Goal: Transaction & Acquisition: Purchase product/service

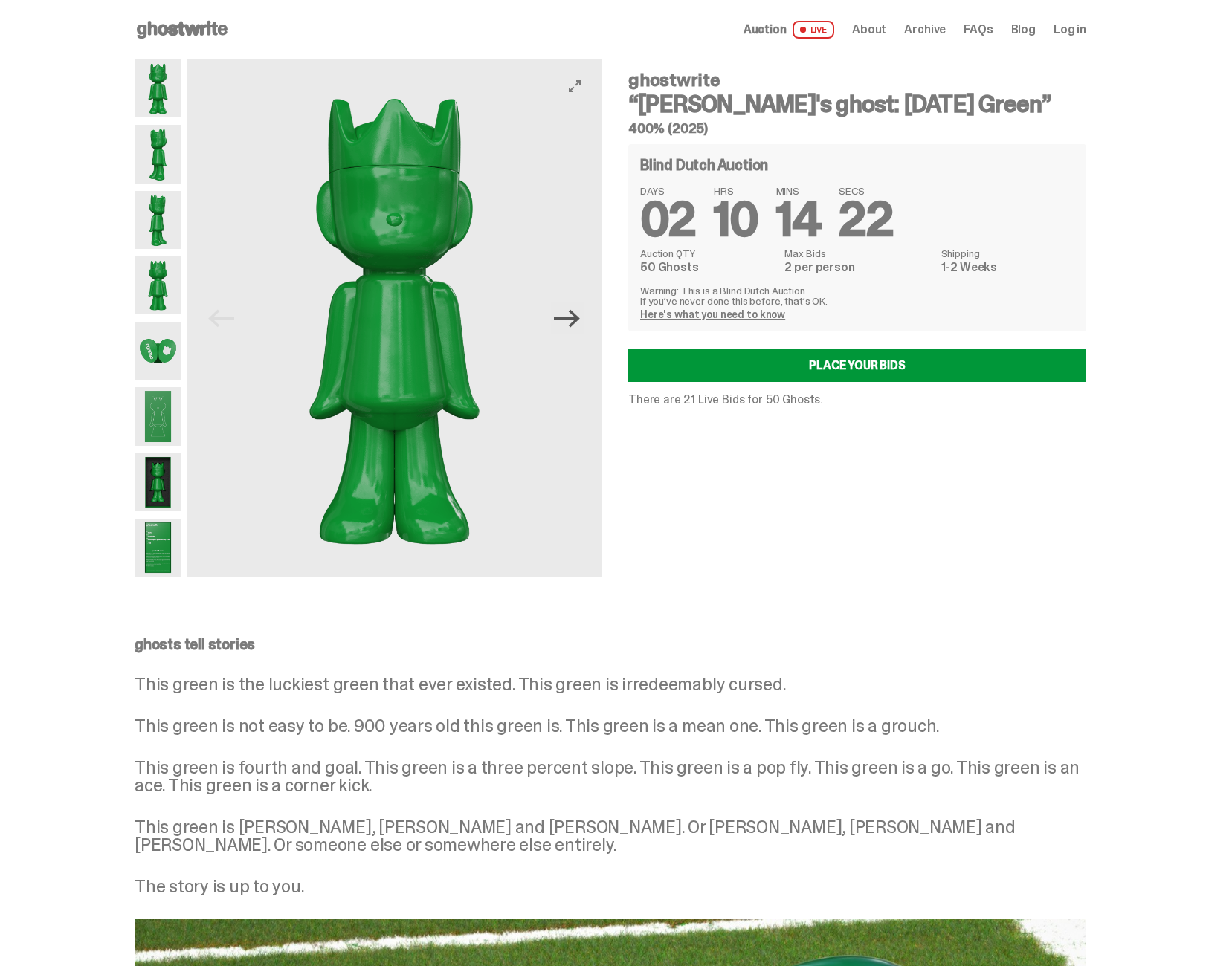
click at [576, 319] on icon "Next" at bounding box center [567, 318] width 26 height 26
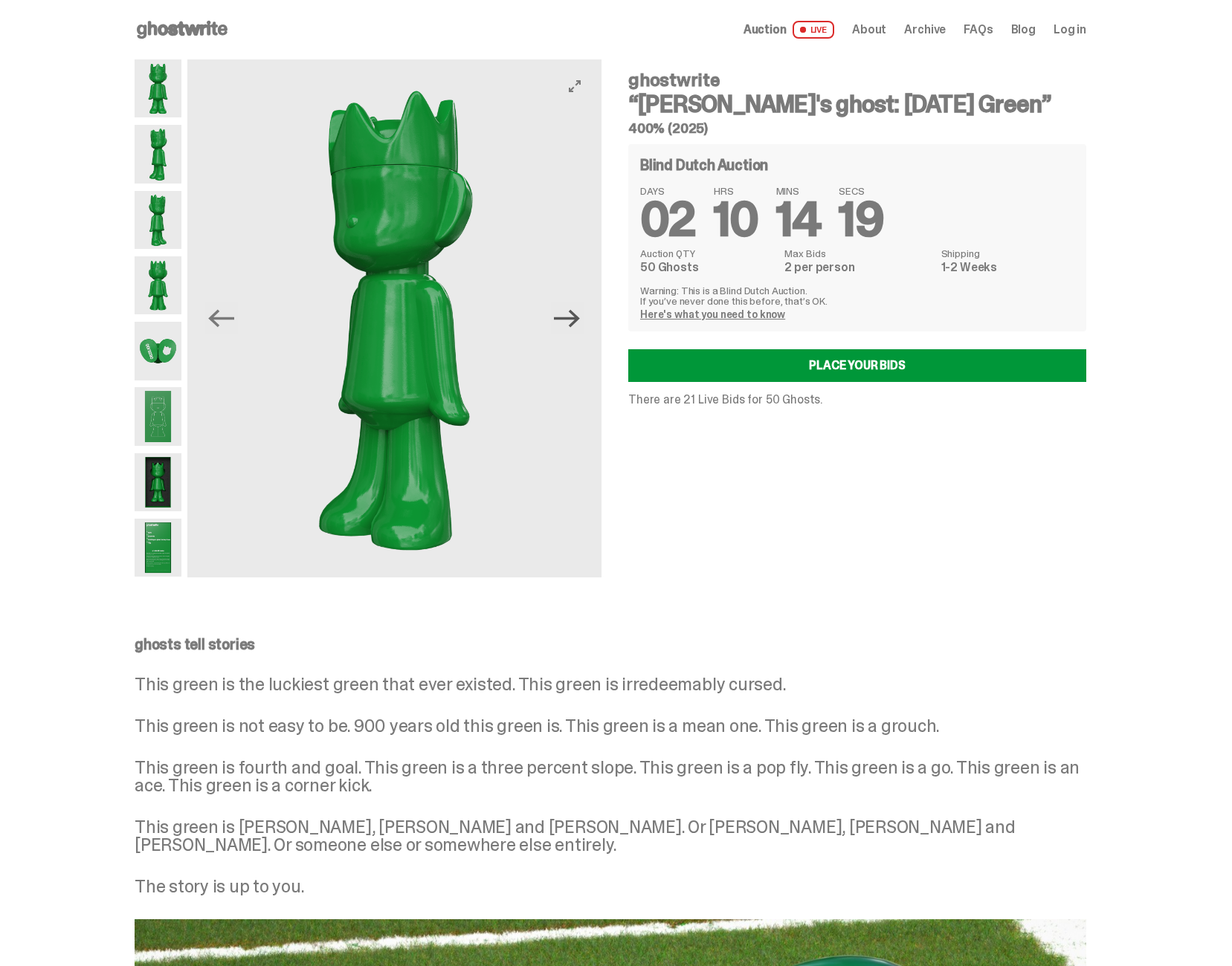
click at [575, 319] on icon "Next" at bounding box center [567, 318] width 26 height 18
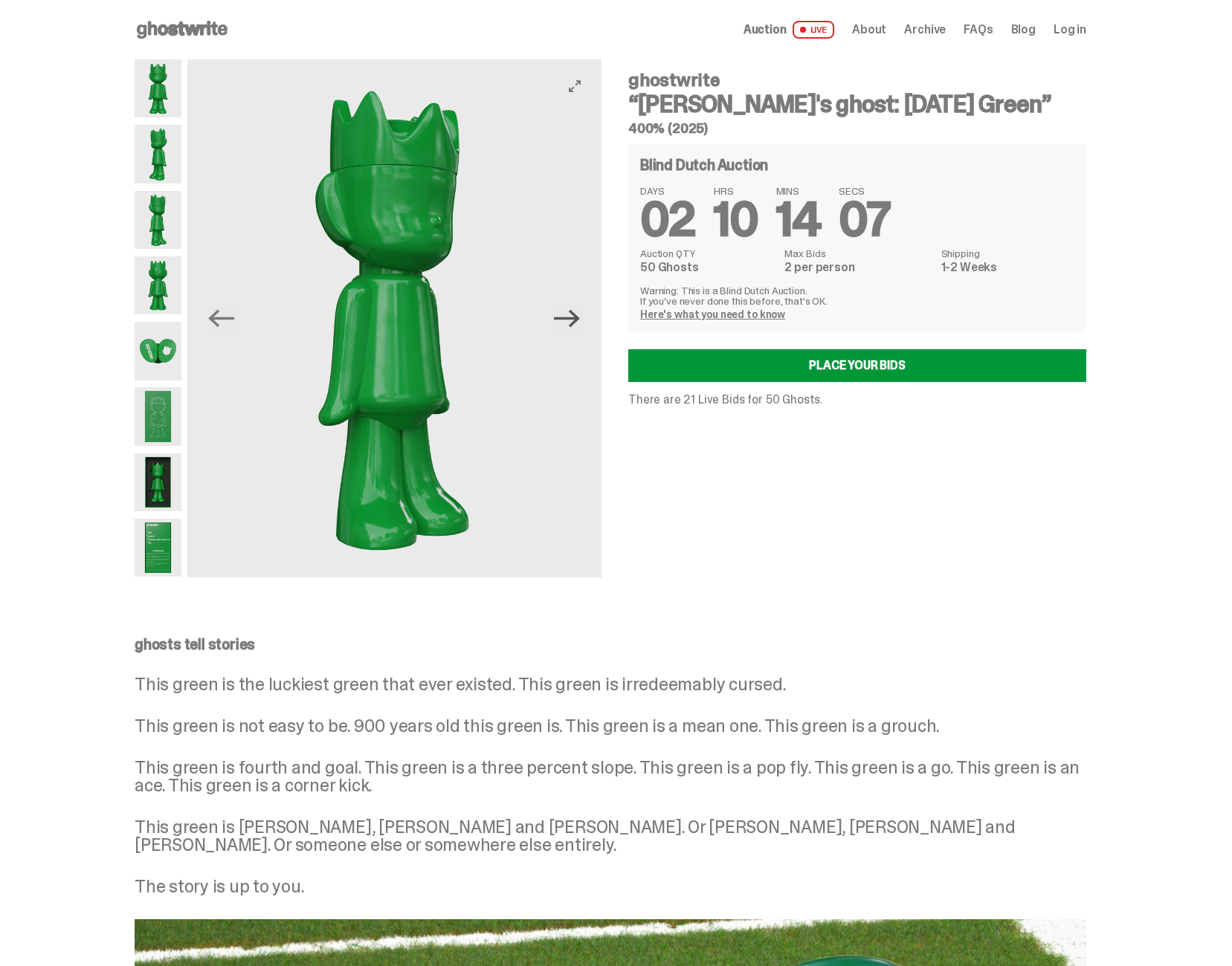
click at [575, 319] on icon "Next" at bounding box center [567, 318] width 26 height 18
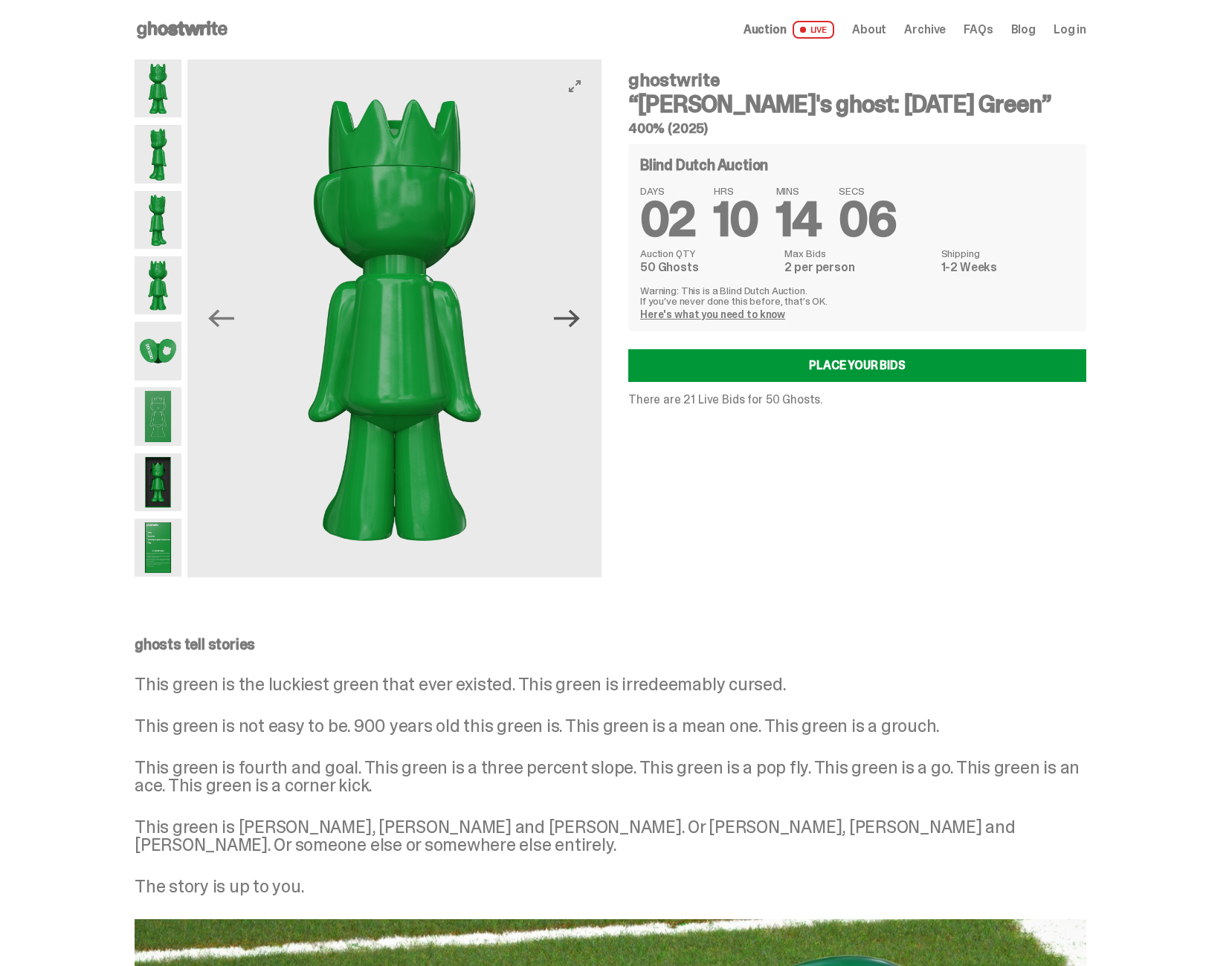
click at [575, 319] on icon "Next" at bounding box center [567, 318] width 26 height 18
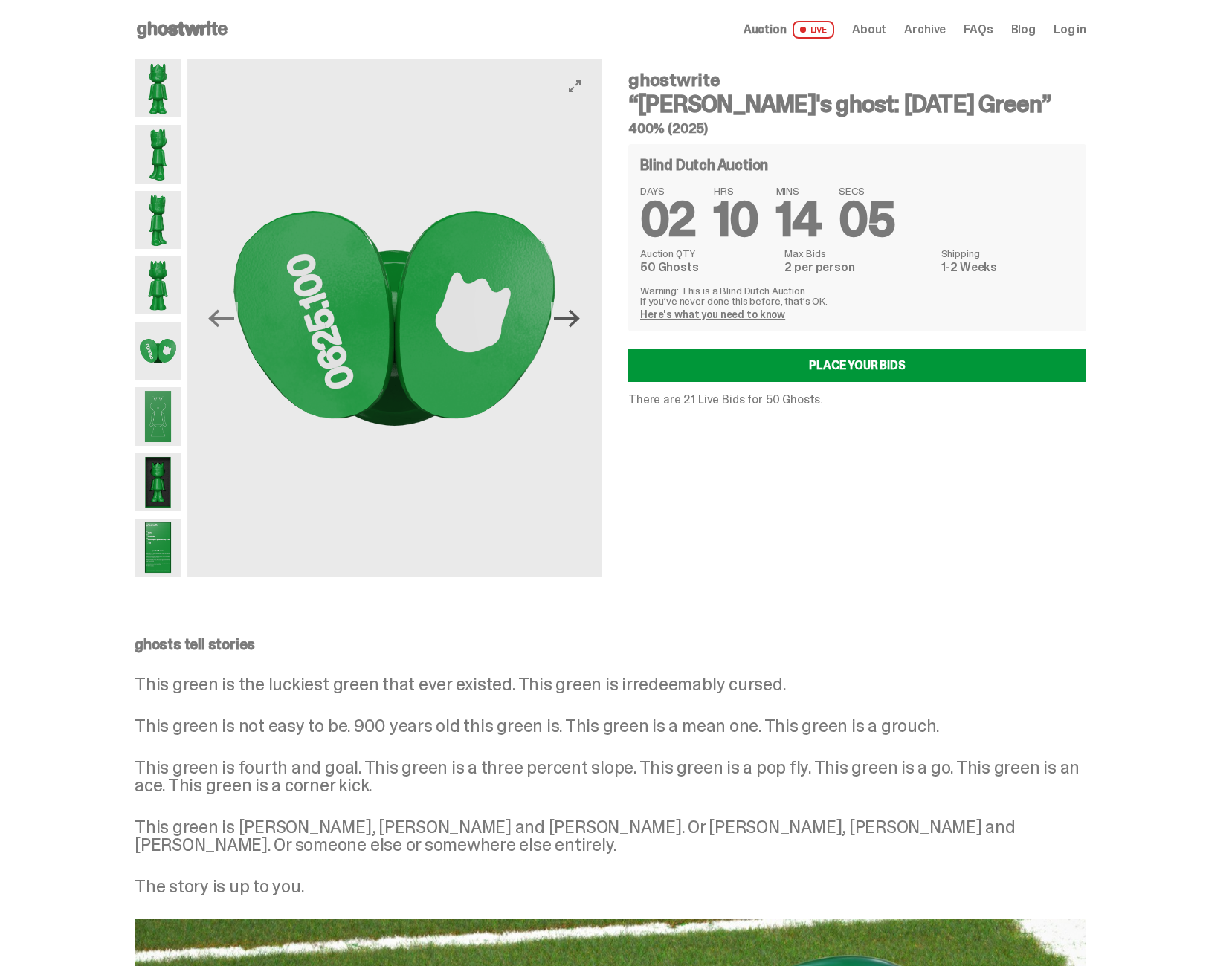
click at [575, 319] on icon "Next" at bounding box center [567, 318] width 26 height 18
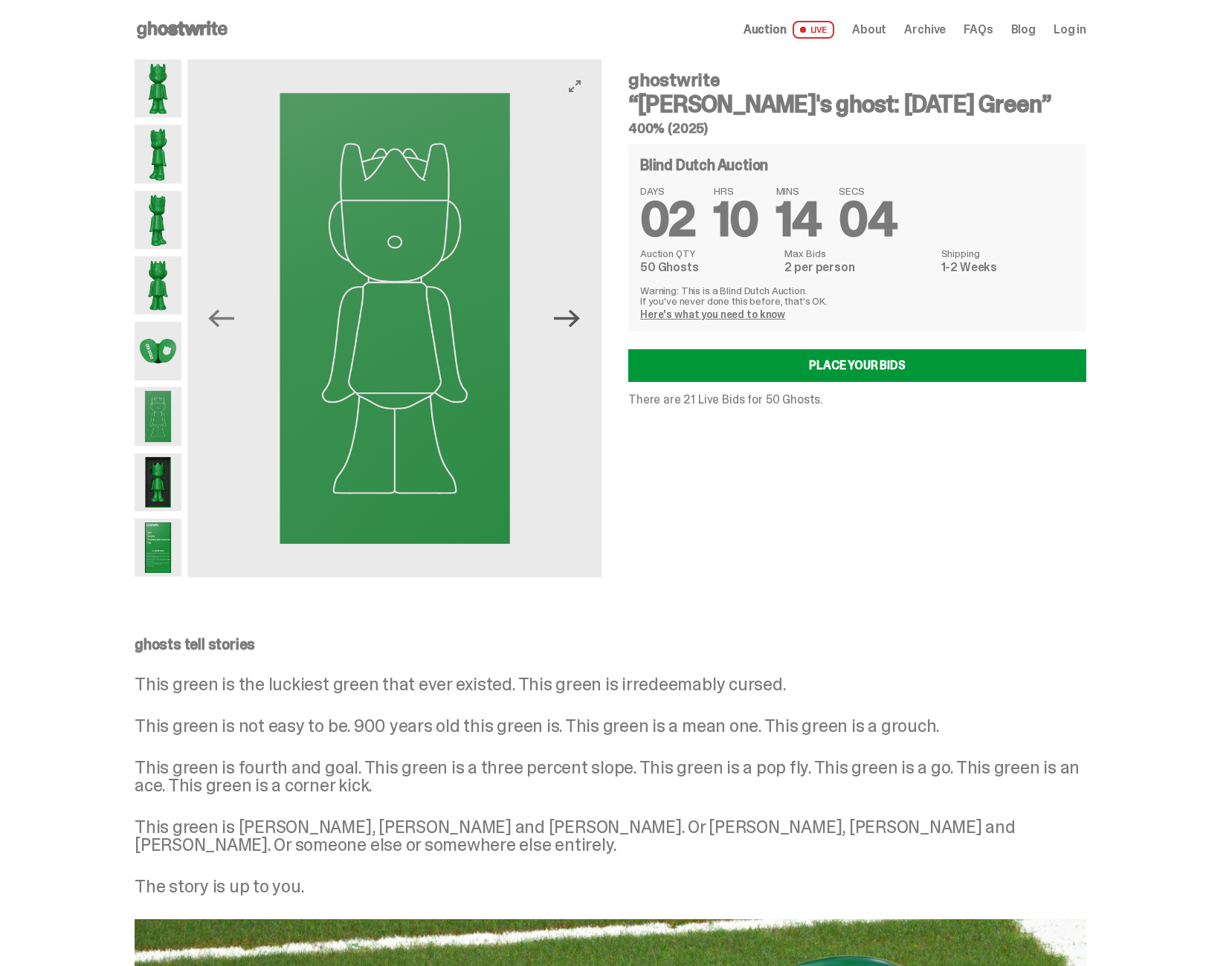
click at [575, 319] on icon "Next" at bounding box center [567, 318] width 26 height 18
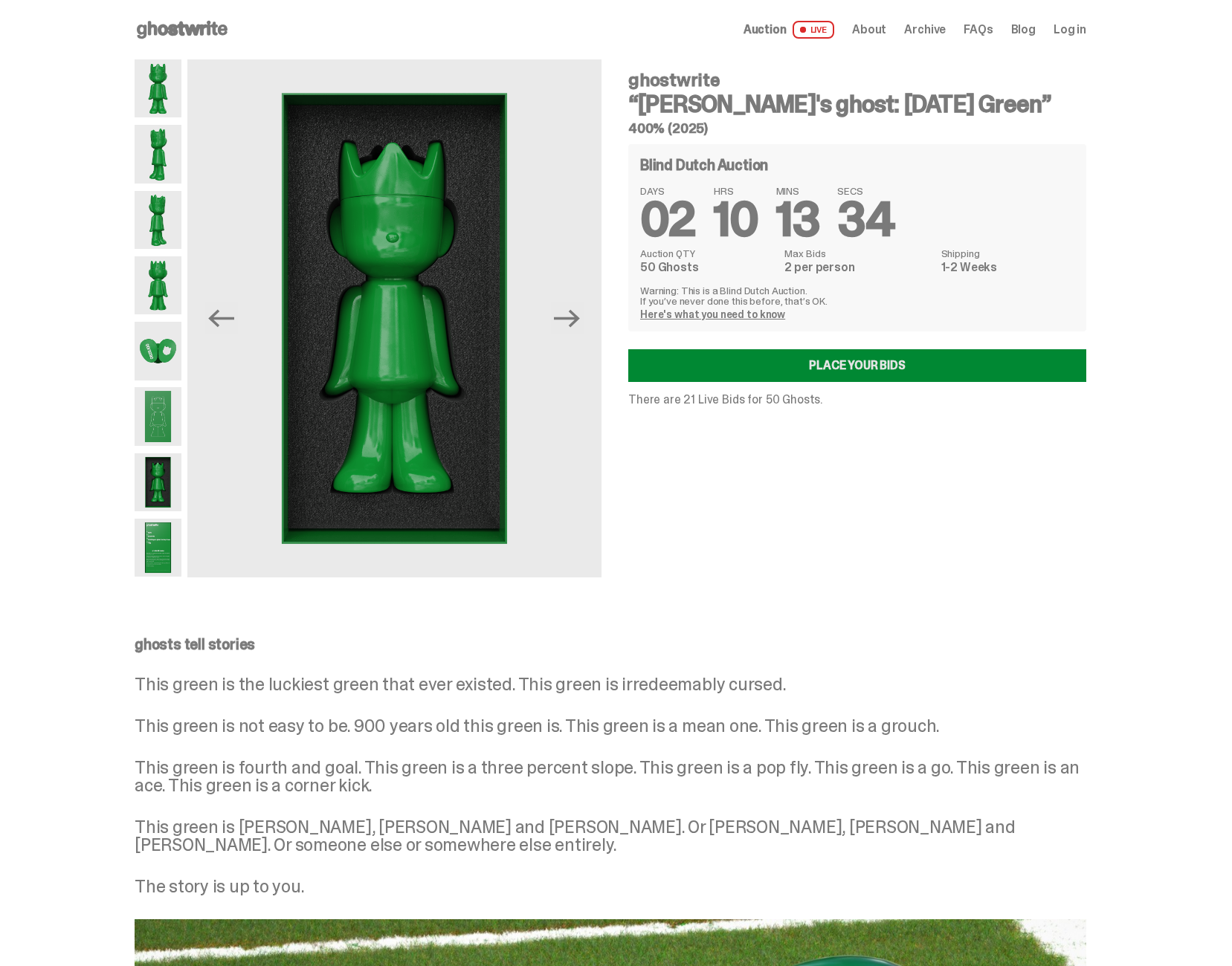
click at [909, 359] on link "Place your Bids" at bounding box center [857, 366] width 458 height 33
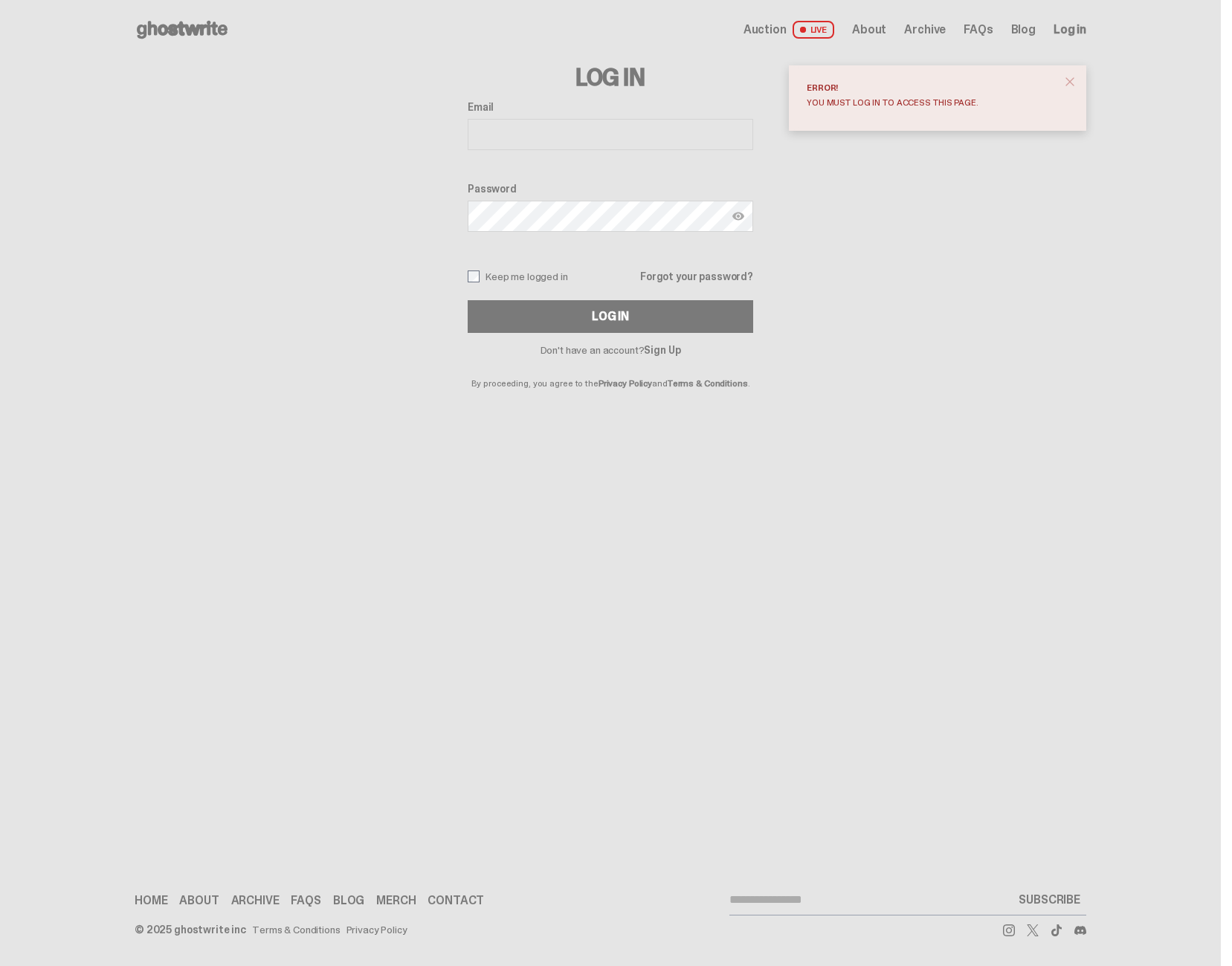
type input "**********"
click at [1071, 81] on span "close" at bounding box center [1069, 82] width 15 height 15
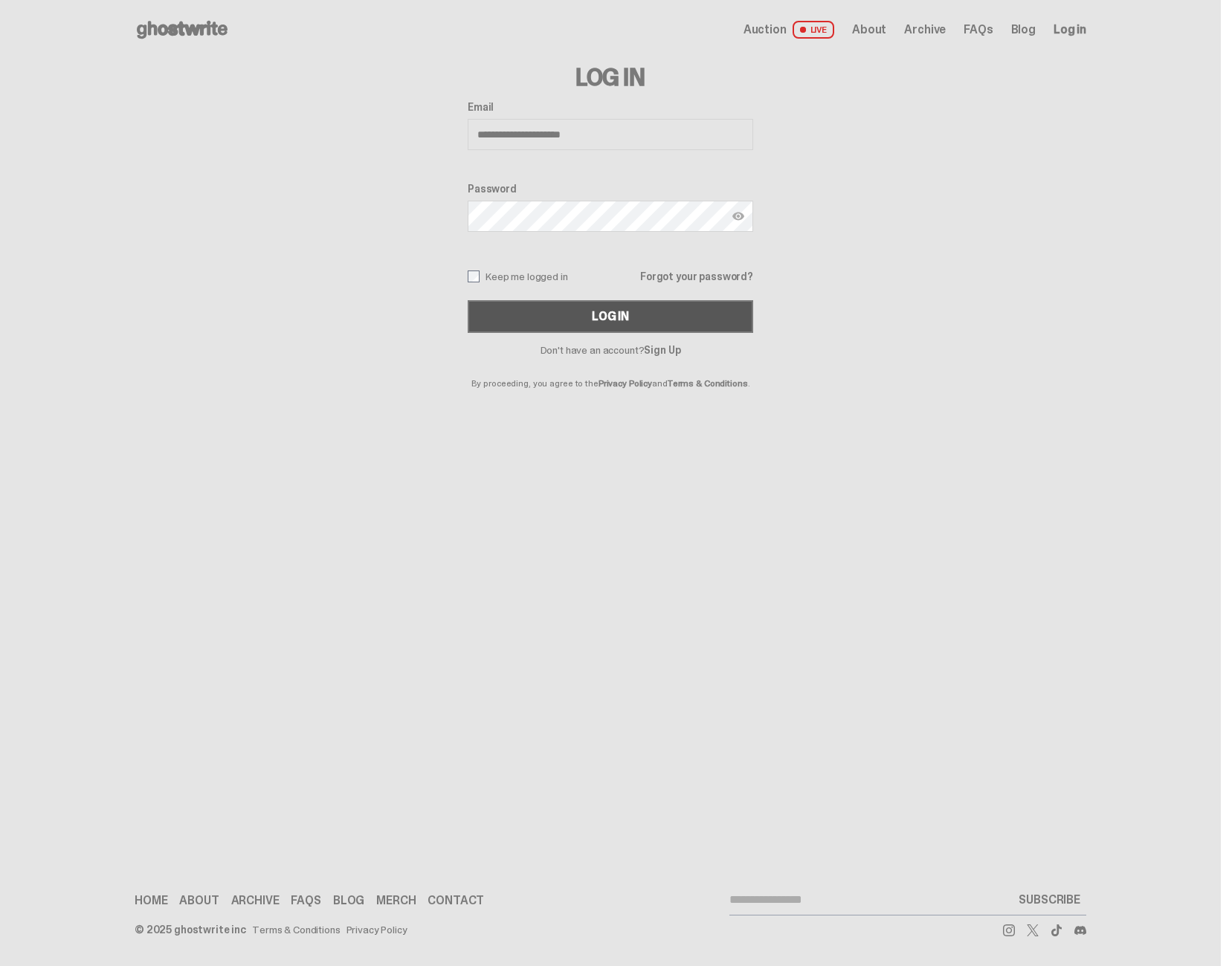
click at [584, 311] on button "Log In" at bounding box center [611, 317] width 286 height 33
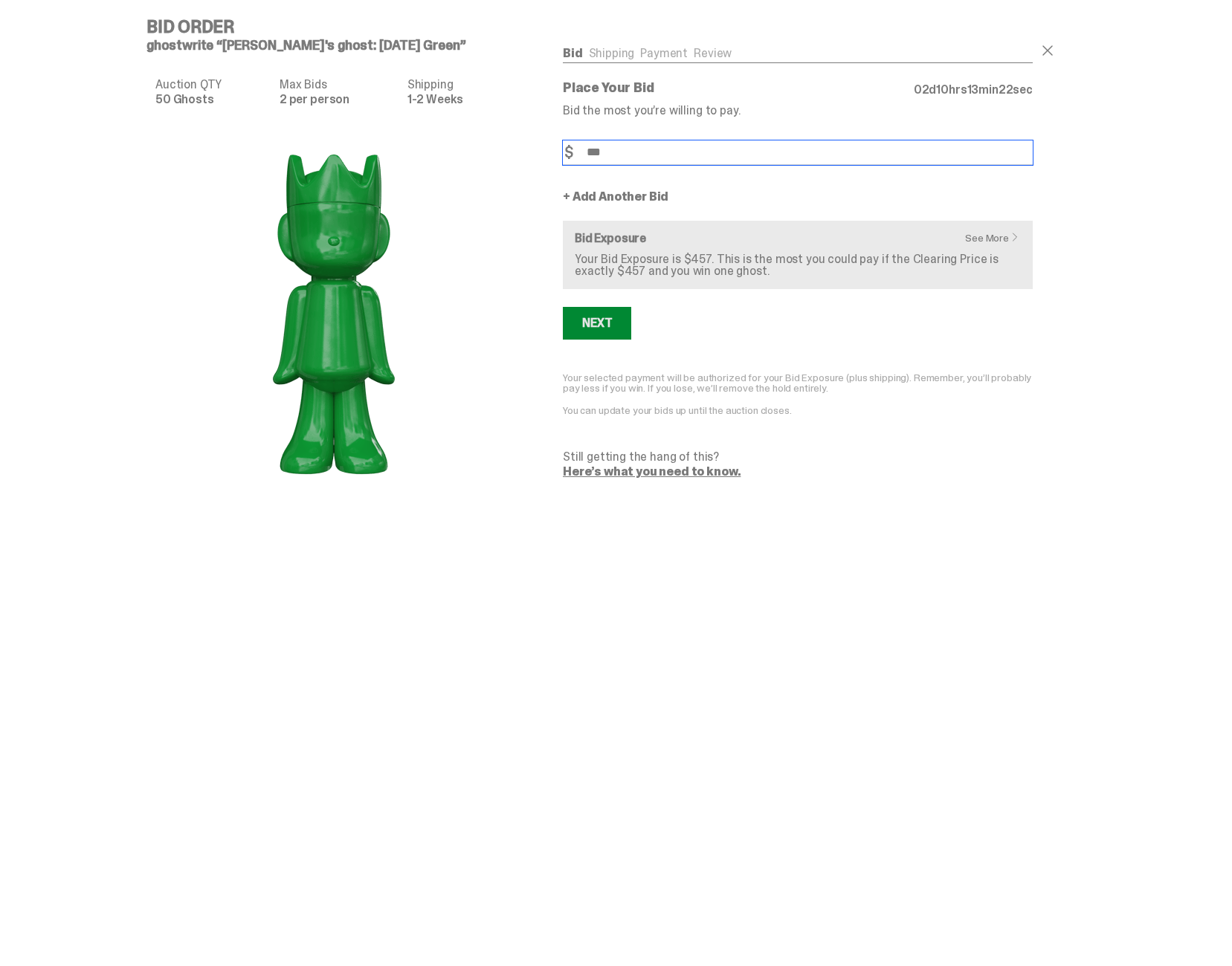
type input "***"
click at [625, 319] on button "Next" at bounding box center [597, 323] width 68 height 33
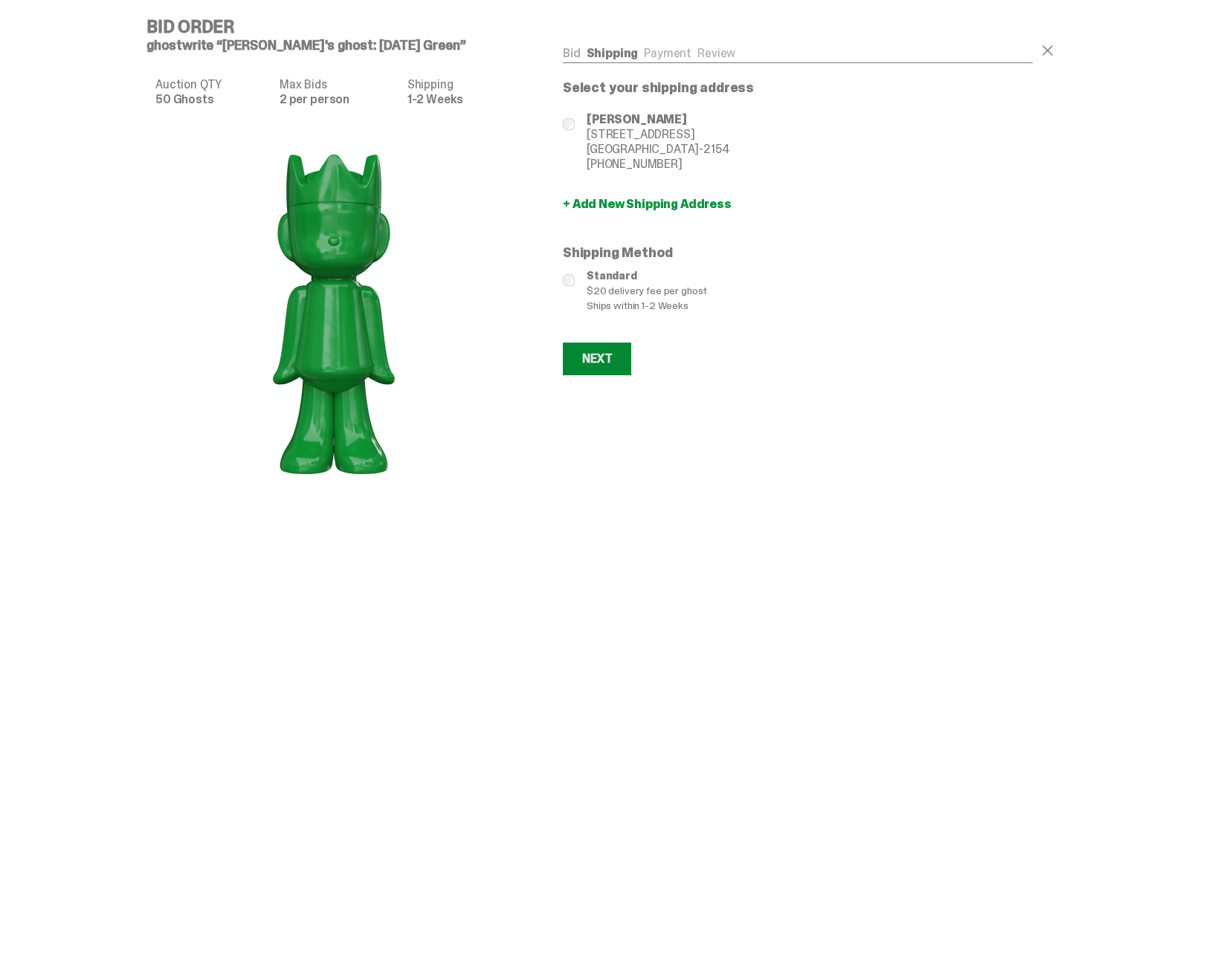
click at [619, 364] on button "Next" at bounding box center [597, 359] width 68 height 33
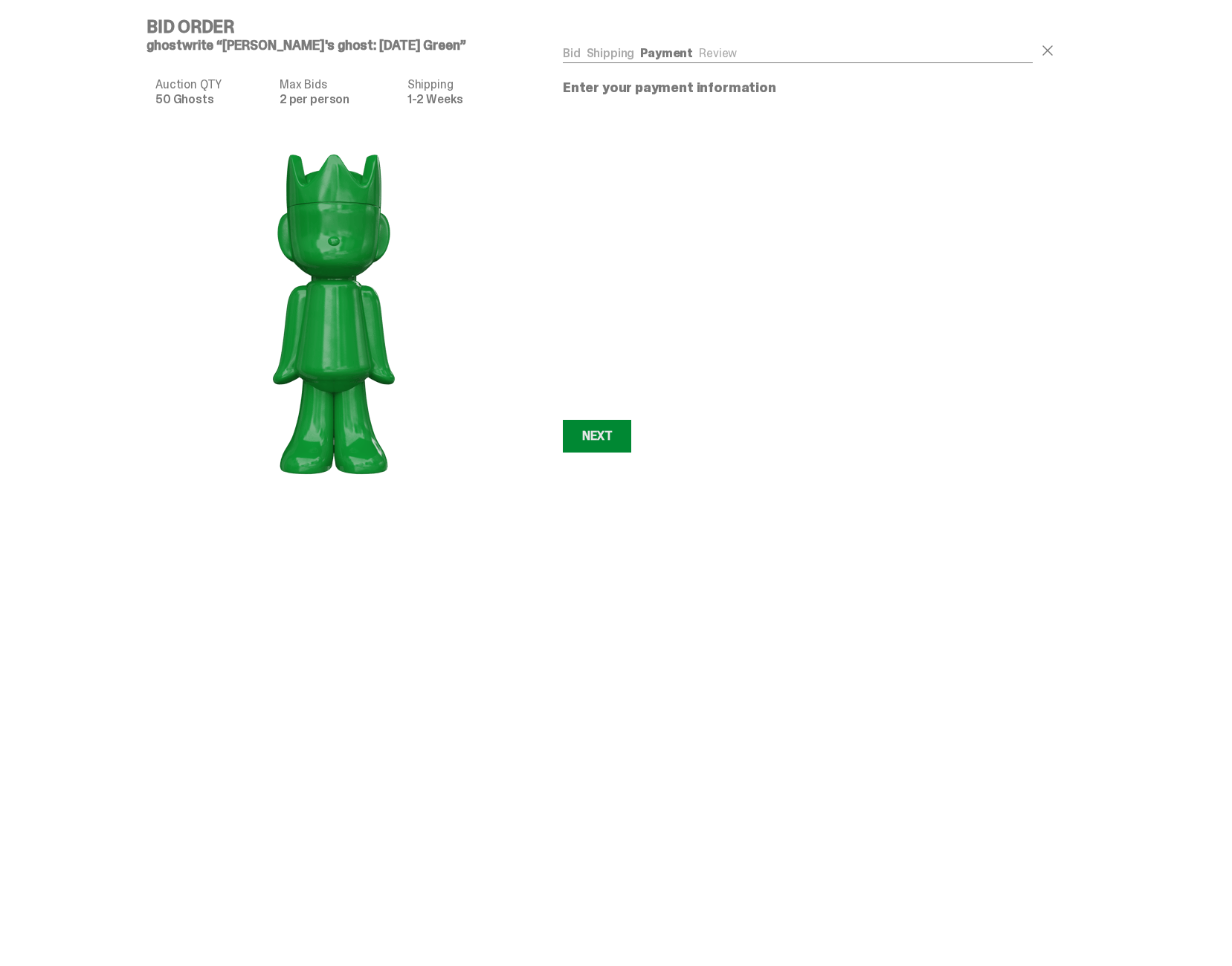
click at [611, 440] on div "Next" at bounding box center [597, 436] width 30 height 11
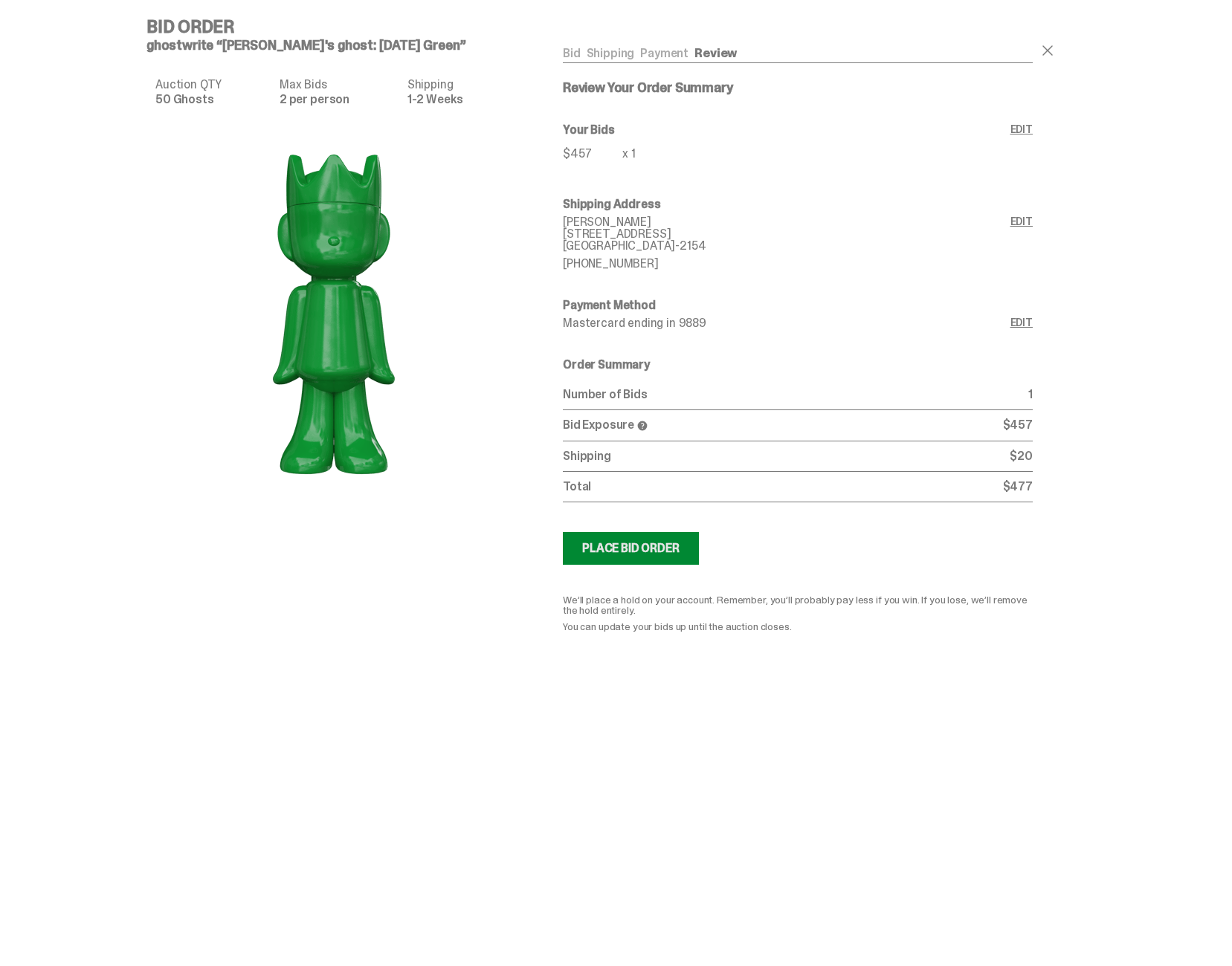
click at [674, 550] on div "Place Bid Order" at bounding box center [630, 548] width 98 height 11
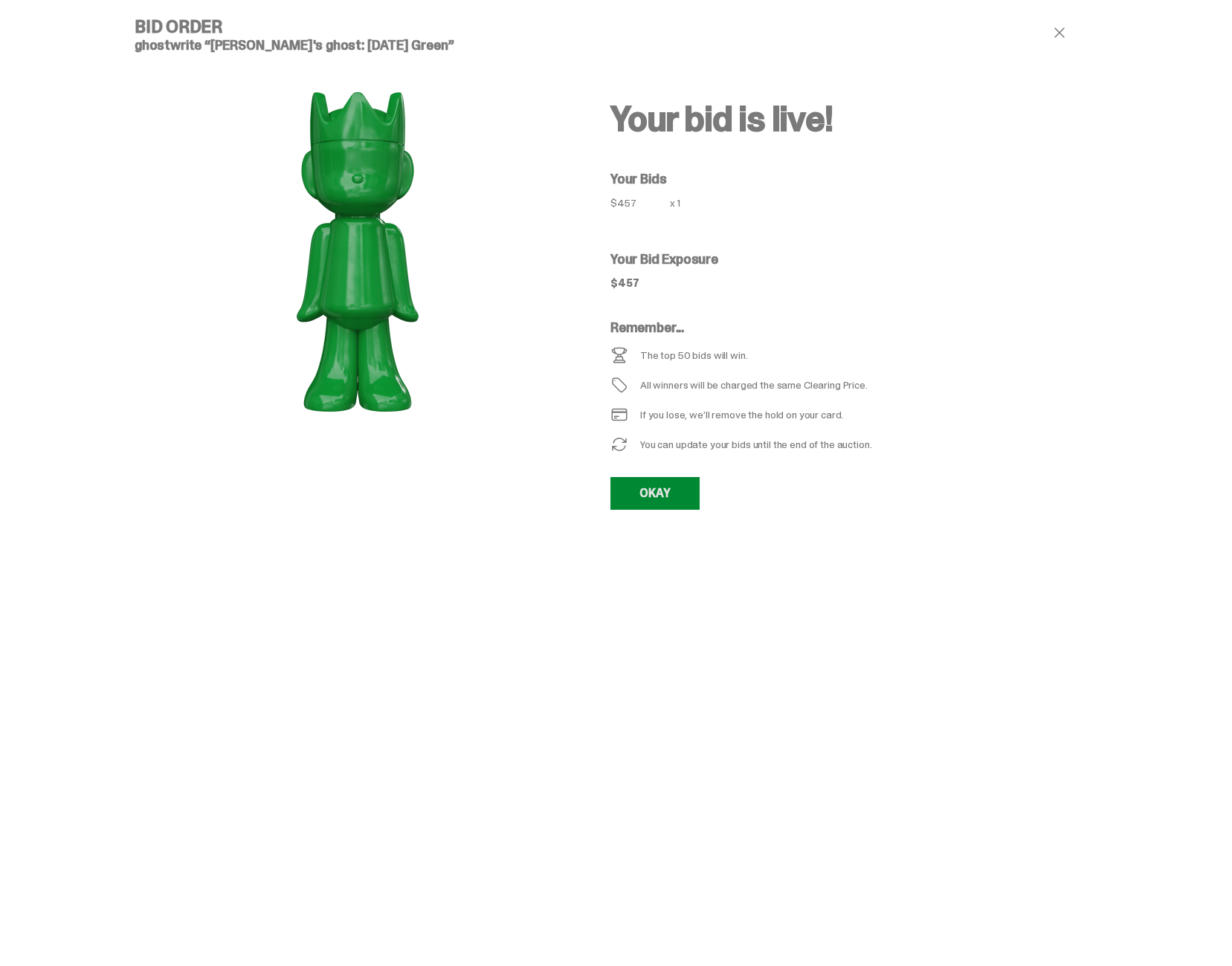
click at [682, 494] on link "OKAY" at bounding box center [655, 493] width 89 height 33
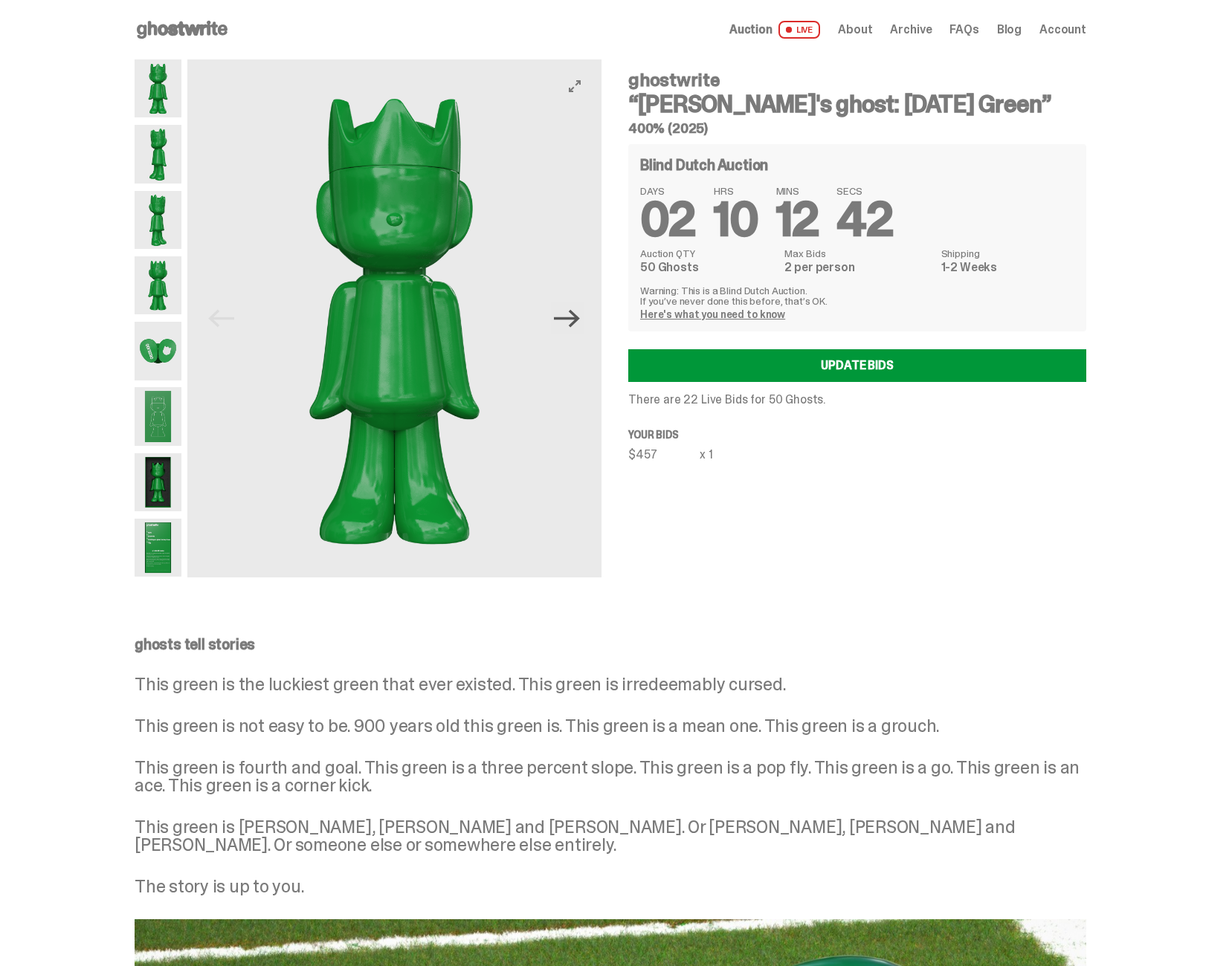
click at [575, 320] on icon "Next" at bounding box center [567, 318] width 26 height 26
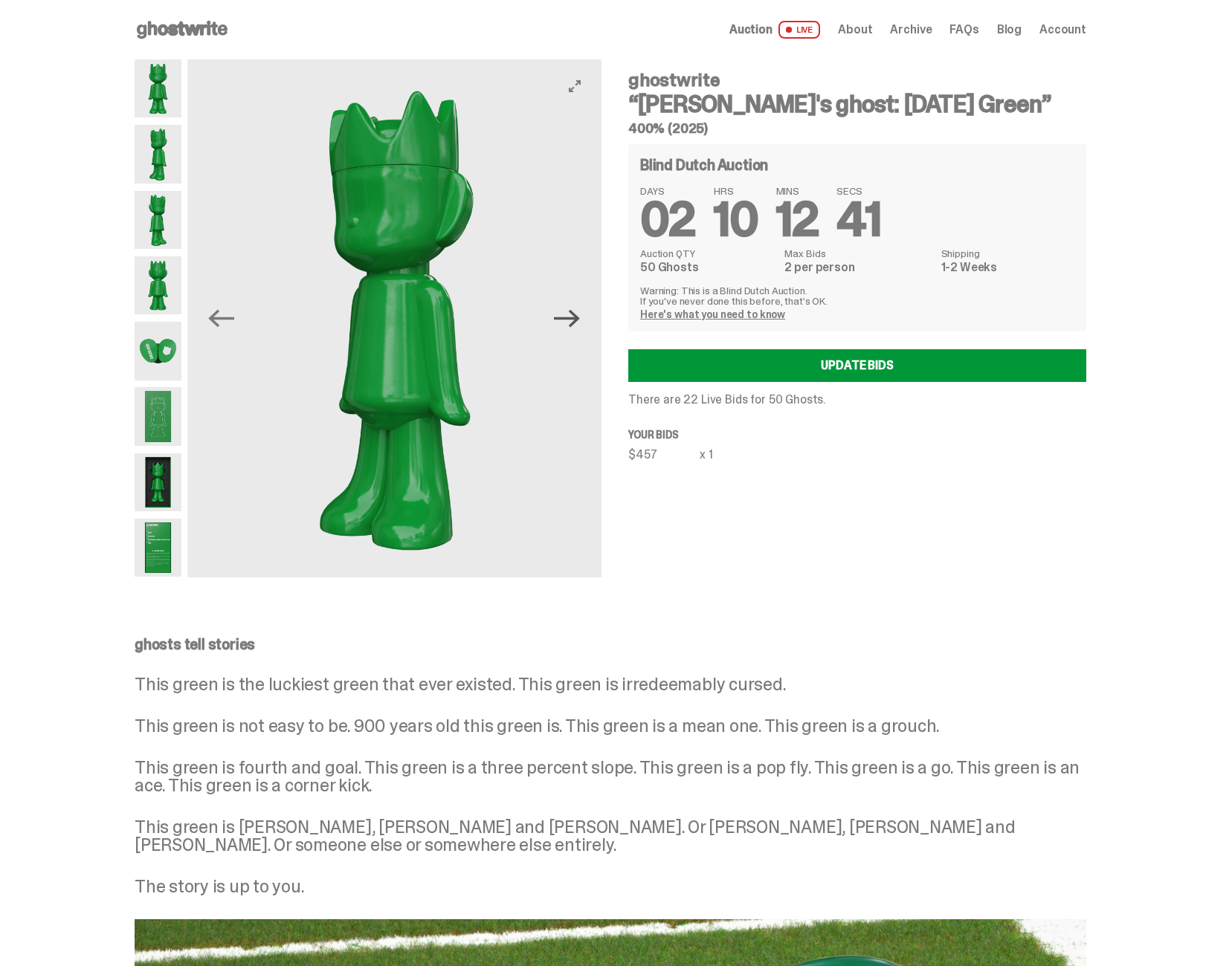
click at [575, 320] on icon "Next" at bounding box center [567, 318] width 26 height 26
